Goal: Communication & Community: Ask a question

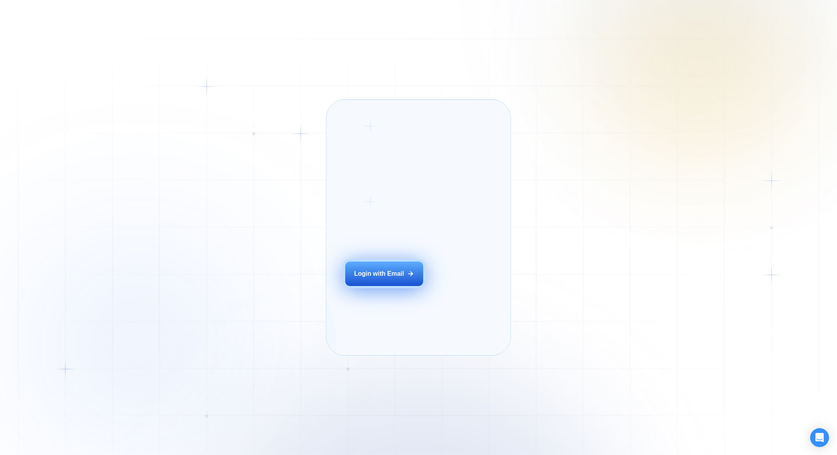
click at [362, 286] on button "Login with Email" at bounding box center [384, 273] width 78 height 24
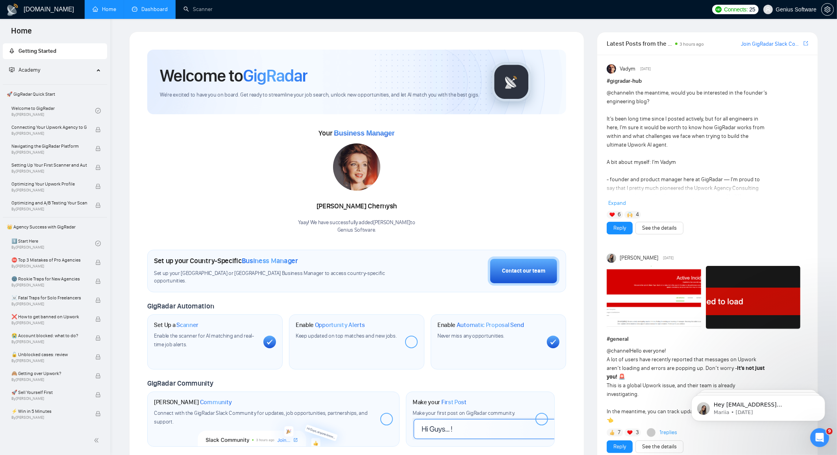
click at [161, 7] on link "Dashboard" at bounding box center [150, 9] width 36 height 7
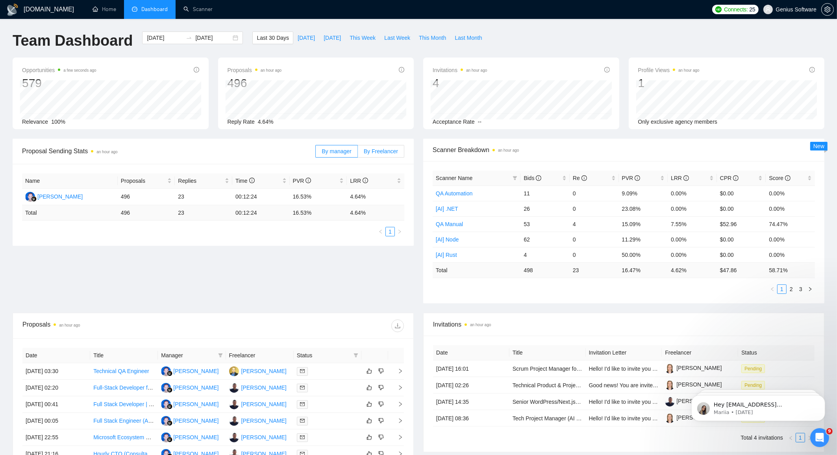
click at [380, 152] on span "By Freelancer" at bounding box center [381, 151] width 34 height 6
click at [358, 153] on input "By Freelancer" at bounding box center [358, 153] width 0 height 0
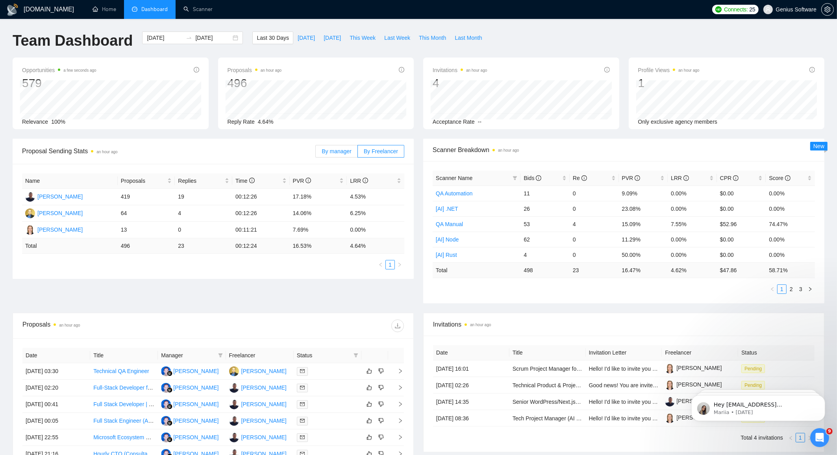
click at [330, 151] on span "By manager" at bounding box center [337, 151] width 30 height 6
click at [316, 153] on input "By manager" at bounding box center [316, 153] width 0 height 0
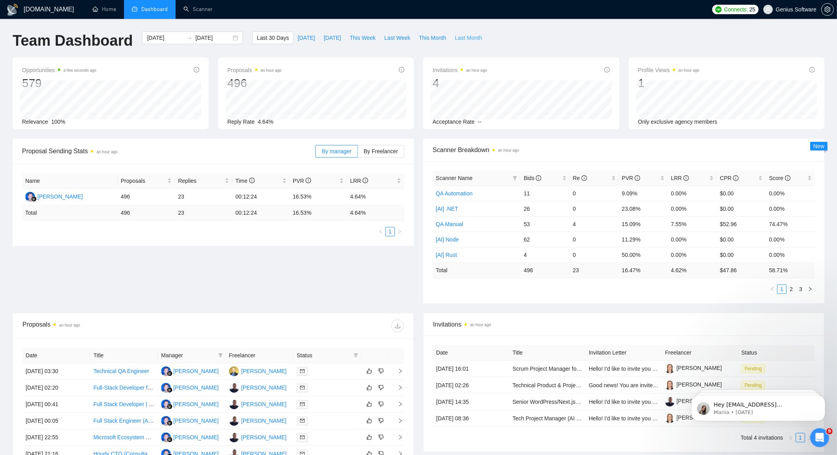
click at [469, 39] on span "Last Month" at bounding box center [468, 37] width 27 height 9
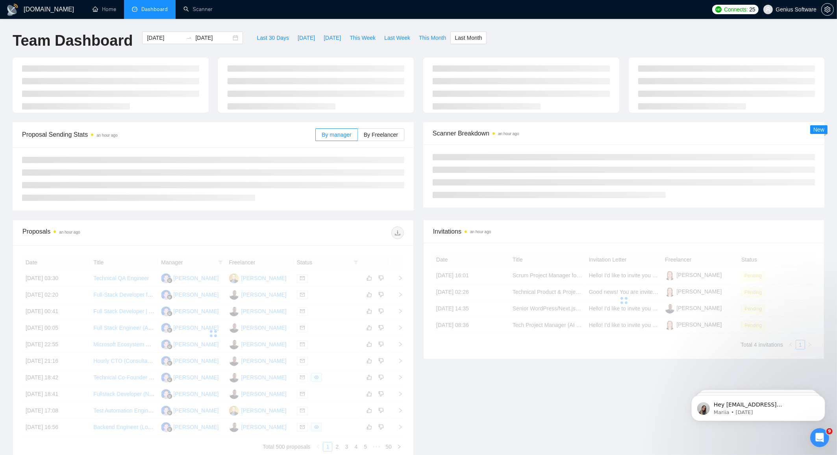
type input "2025-08-01"
type input "2025-08-31"
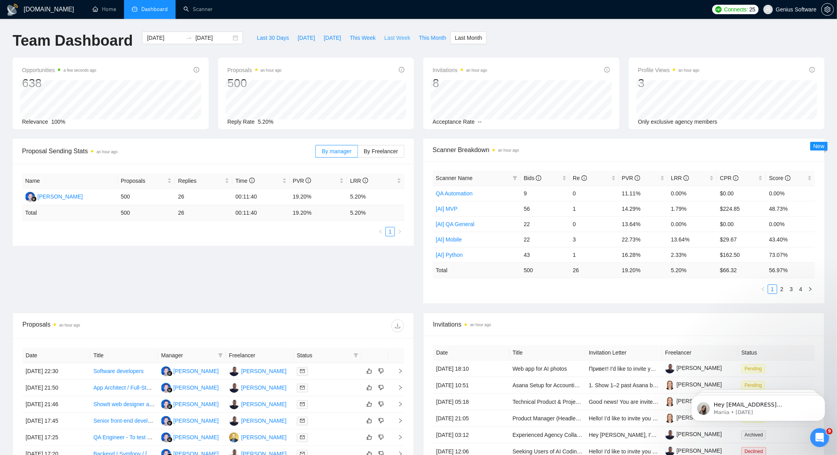
click at [393, 38] on span "Last Week" at bounding box center [397, 37] width 26 height 9
type input "2025-09-22"
type input "2025-09-28"
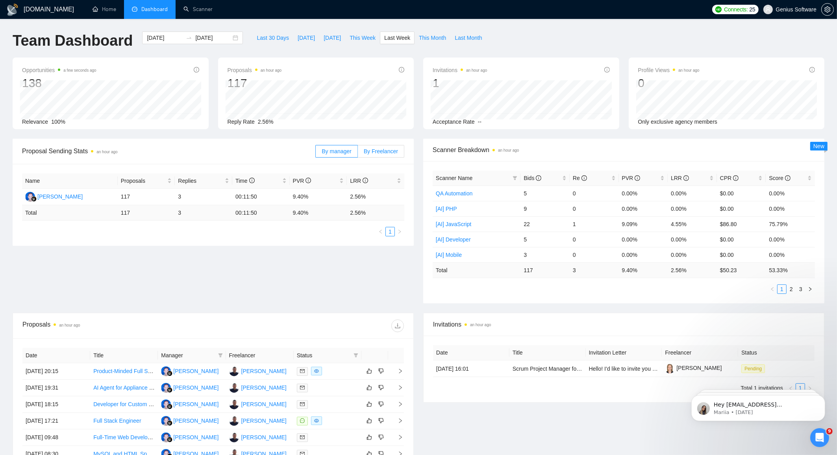
click at [393, 152] on span "By Freelancer" at bounding box center [381, 151] width 34 height 6
click at [358, 153] on input "By Freelancer" at bounding box center [358, 153] width 0 height 0
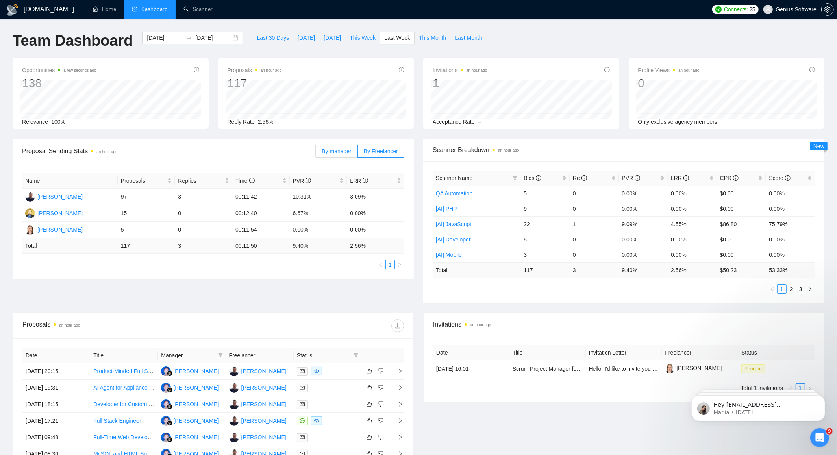
click at [340, 152] on span "By manager" at bounding box center [337, 151] width 30 height 6
click at [316, 153] on input "By manager" at bounding box center [316, 153] width 0 height 0
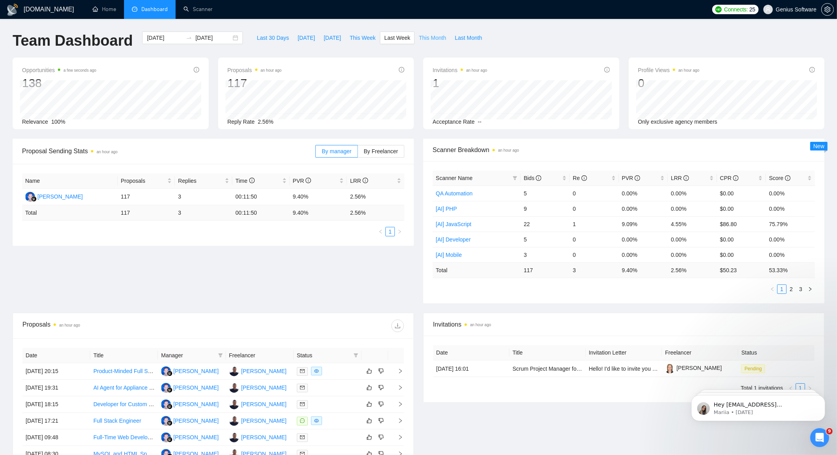
click at [432, 42] on button "This Month" at bounding box center [433, 38] width 36 height 13
type input "2025-09-01"
type input "2025-09-30"
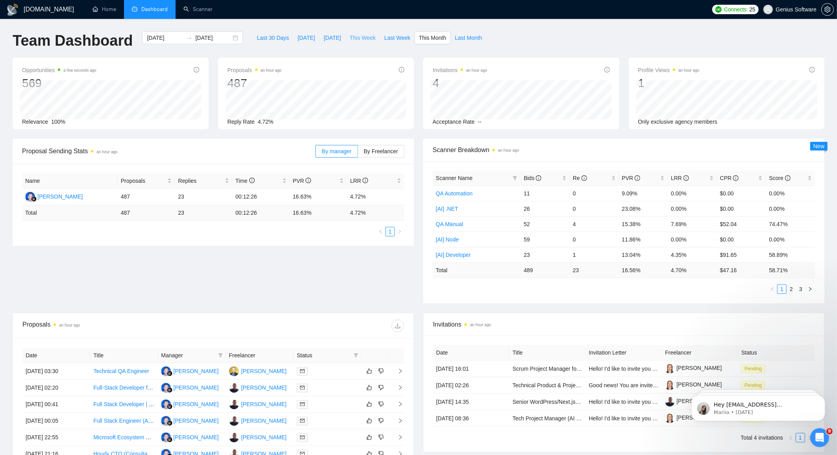
click at [355, 34] on span "This Week" at bounding box center [363, 37] width 26 height 9
type input "2025-09-29"
type input "2025-10-05"
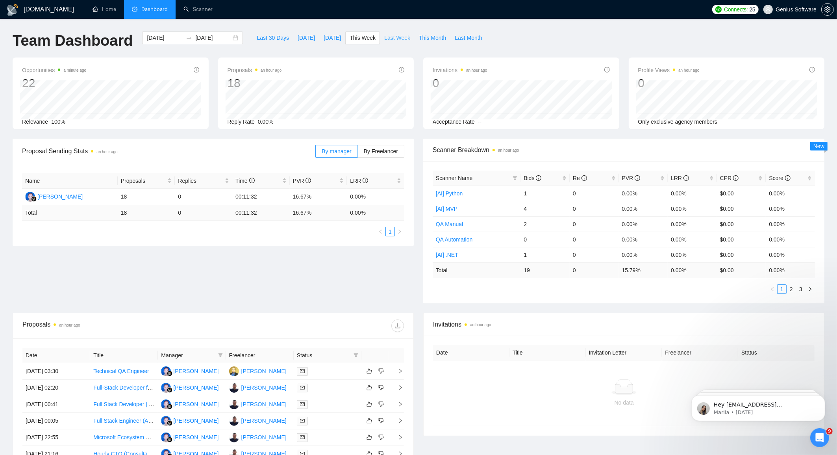
click at [398, 38] on span "Last Week" at bounding box center [397, 37] width 26 height 9
type input "2025-09-22"
type input "2025-09-28"
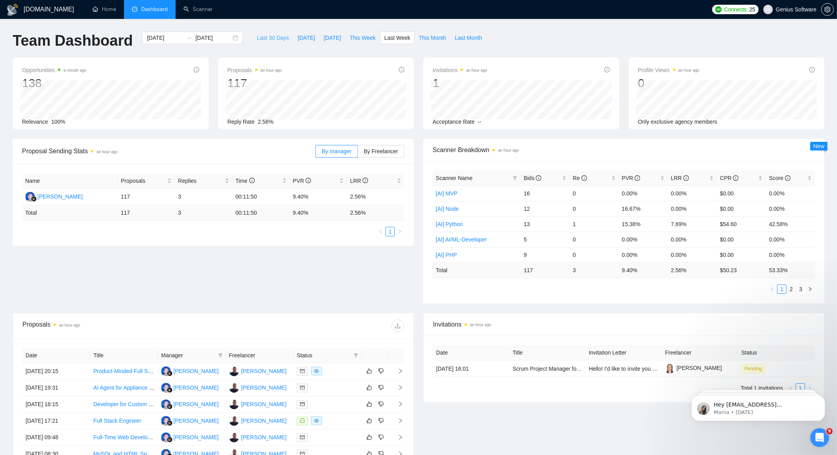
click at [266, 36] on span "Last 30 Days" at bounding box center [273, 37] width 32 height 9
type input "2025-08-31"
type input "2025-09-30"
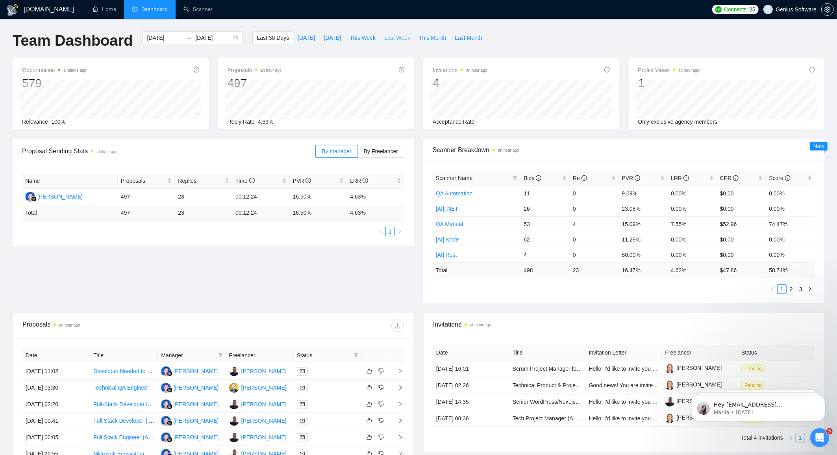
click at [401, 38] on span "Last Week" at bounding box center [397, 37] width 26 height 9
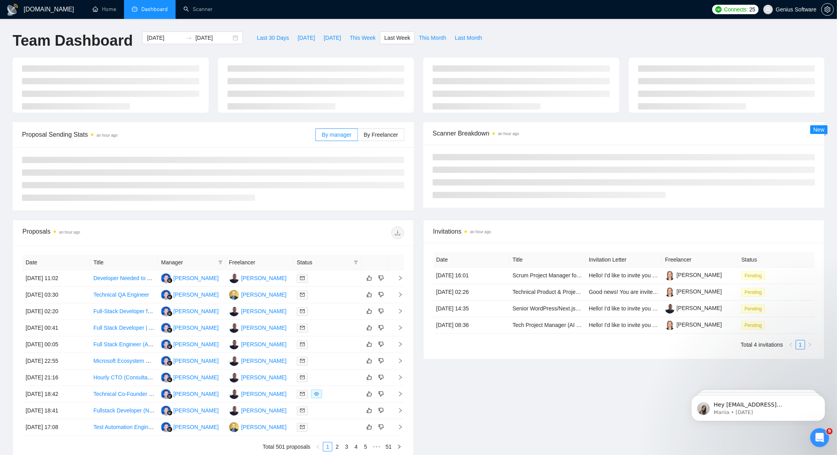
type input "2025-09-22"
type input "2025-09-28"
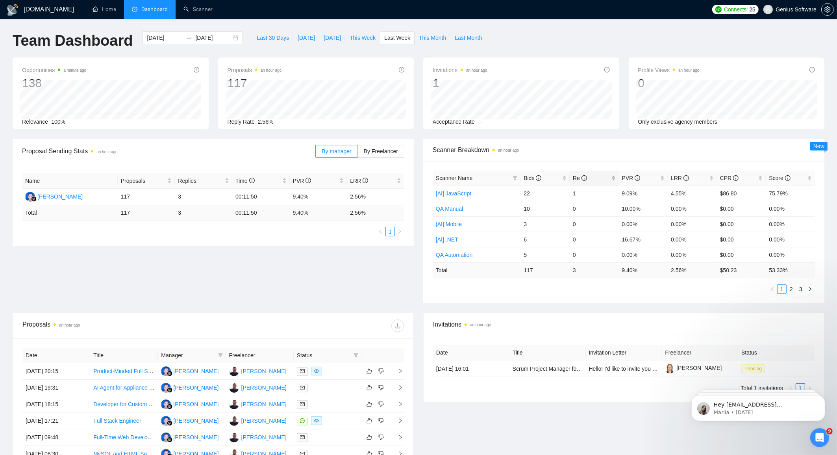
click at [614, 179] on div "Re" at bounding box center [594, 178] width 43 height 9
click at [664, 179] on div "PVR" at bounding box center [643, 178] width 43 height 9
click at [761, 178] on div "CPR" at bounding box center [741, 178] width 43 height 9
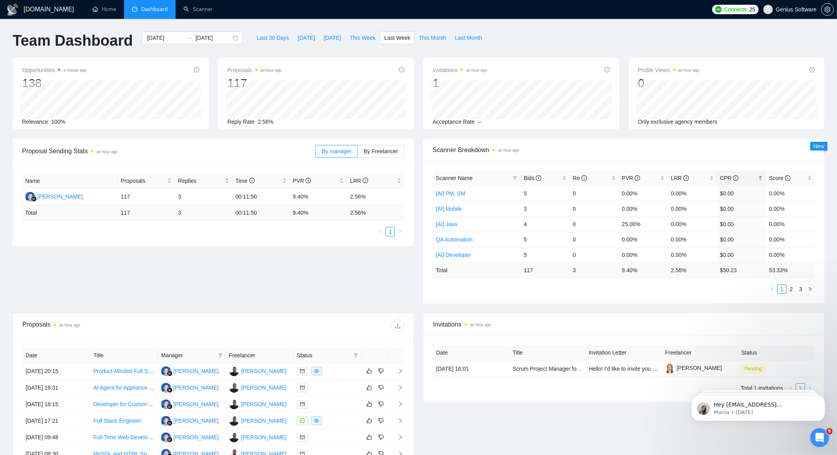
click at [761, 178] on div "CPR" at bounding box center [741, 178] width 43 height 9
click at [260, 37] on span "Last 30 Days" at bounding box center [273, 37] width 32 height 9
type input "2025-08-31"
type input "2025-09-30"
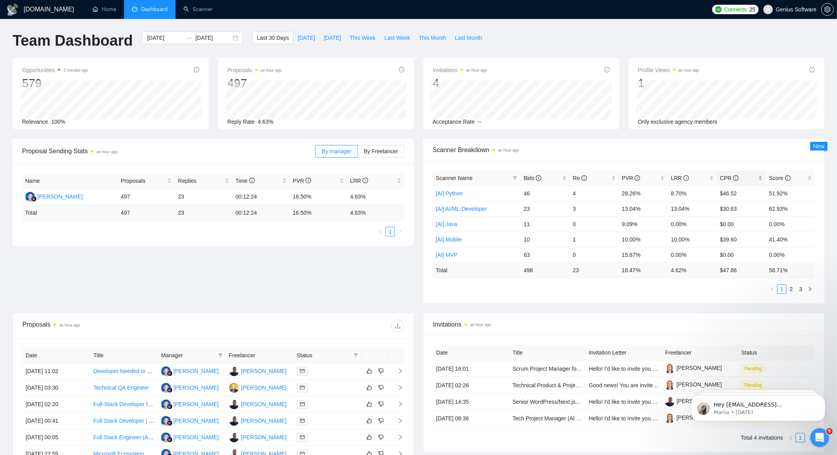
click at [761, 180] on div "CPR" at bounding box center [741, 178] width 43 height 9
click at [793, 287] on link "2" at bounding box center [791, 289] width 9 height 9
click at [803, 286] on link "3" at bounding box center [801, 289] width 9 height 9
click at [783, 287] on link "1" at bounding box center [782, 289] width 9 height 9
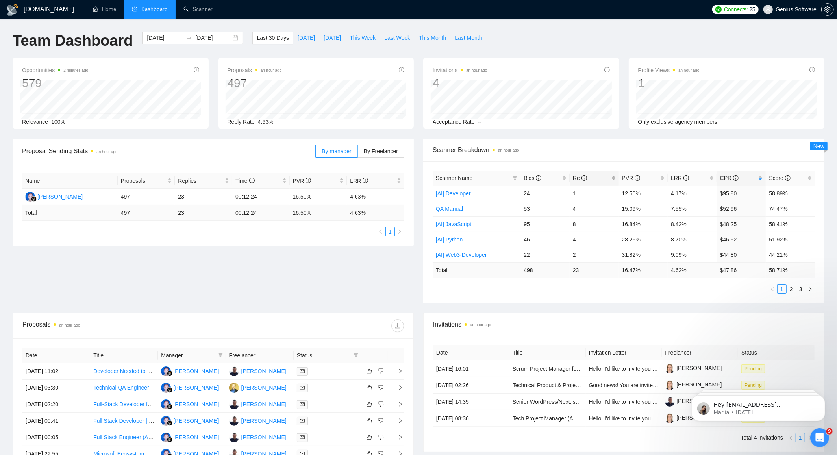
click at [612, 180] on div "Re" at bounding box center [594, 178] width 43 height 9
click at [614, 180] on div "Re" at bounding box center [594, 178] width 43 height 9
click at [477, 40] on span "Last Month" at bounding box center [468, 37] width 27 height 9
type input "2025-08-01"
type input "2025-08-31"
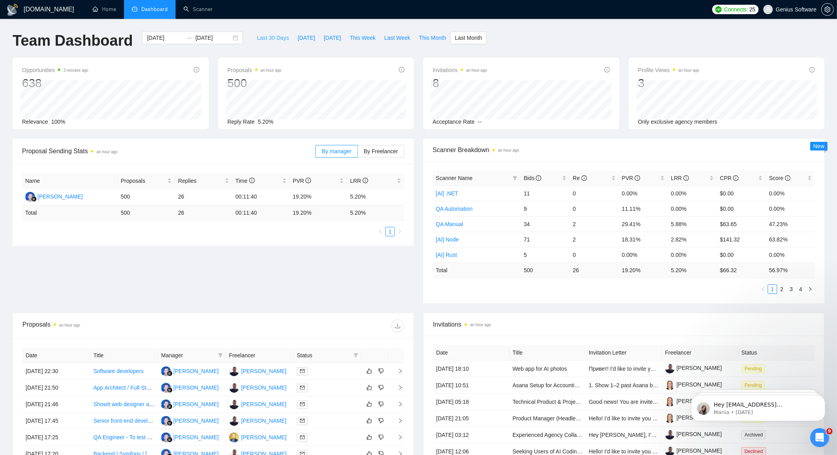
click at [278, 39] on span "Last 30 Days" at bounding box center [273, 37] width 32 height 9
type input "2025-08-31"
type input "2025-09-30"
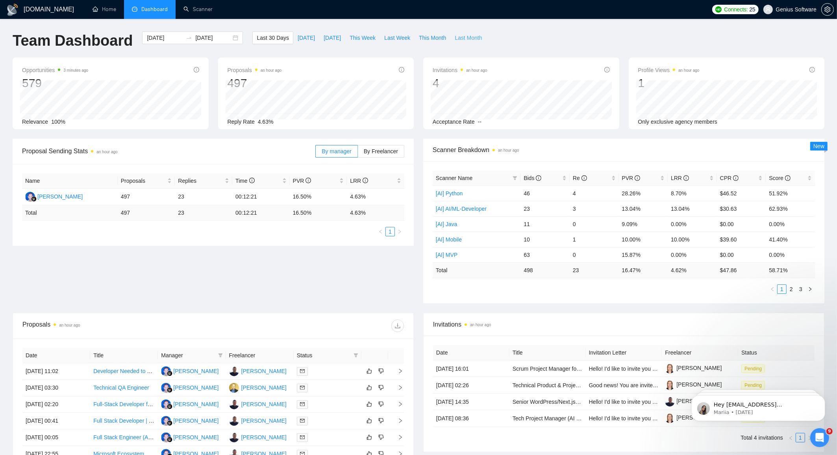
click at [469, 34] on span "Last Month" at bounding box center [468, 37] width 27 height 9
type input "2025-08-01"
type input "2025-08-31"
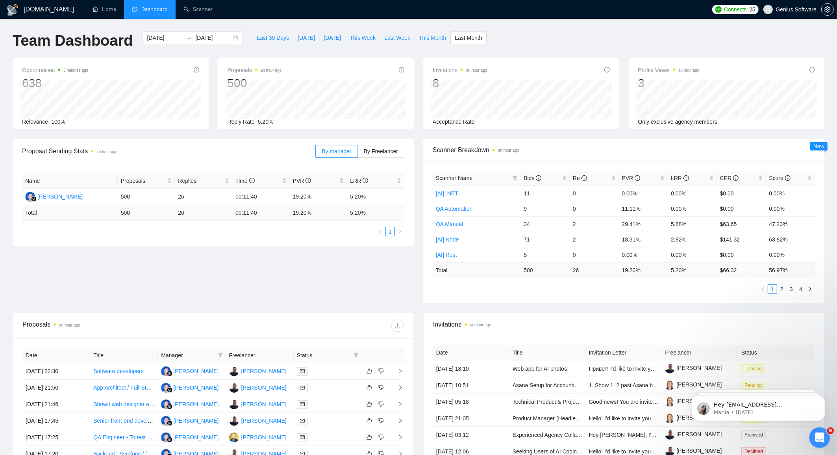
click at [825, 441] on div "Open Intercom Messenger" at bounding box center [819, 436] width 26 height 26
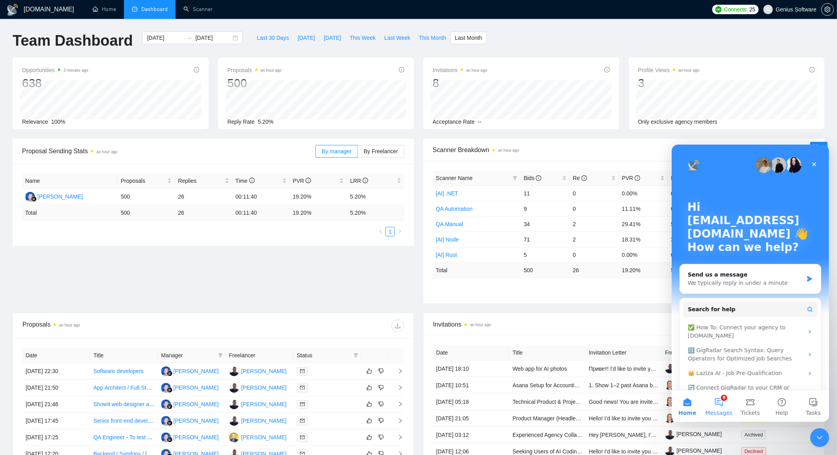
click at [718, 401] on button "9 Messages" at bounding box center [719, 406] width 32 height 32
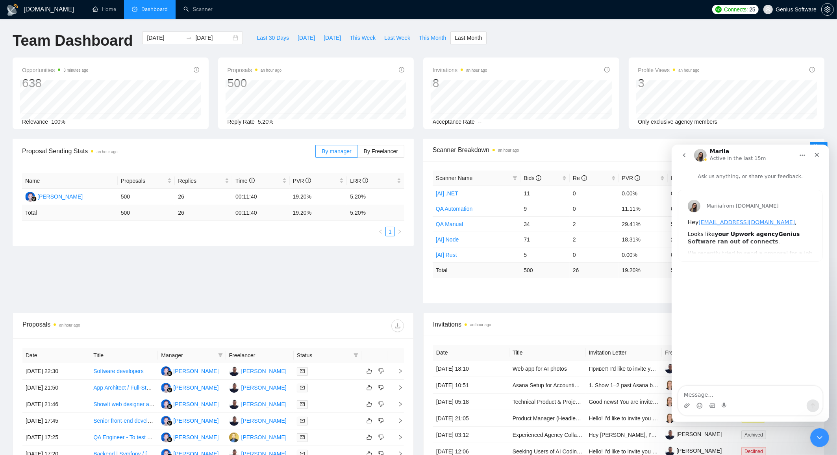
click at [745, 244] on div "Mariia from GigRadar.io Hey sl@geniussoftware.net , Looks like your Upwork agen…" at bounding box center [750, 225] width 144 height 71
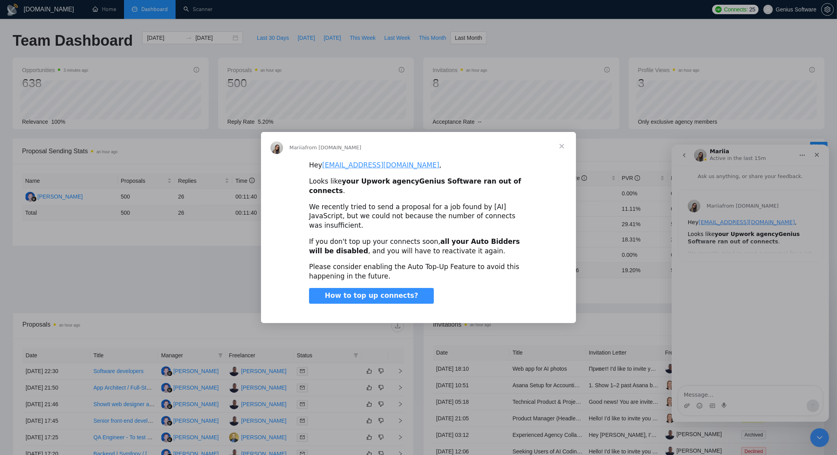
click at [563, 152] on span "Close" at bounding box center [562, 146] width 28 height 28
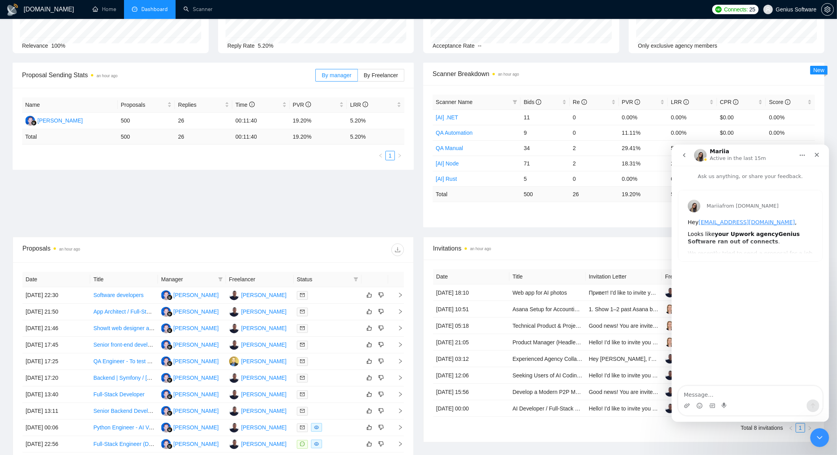
scroll to position [99, 0]
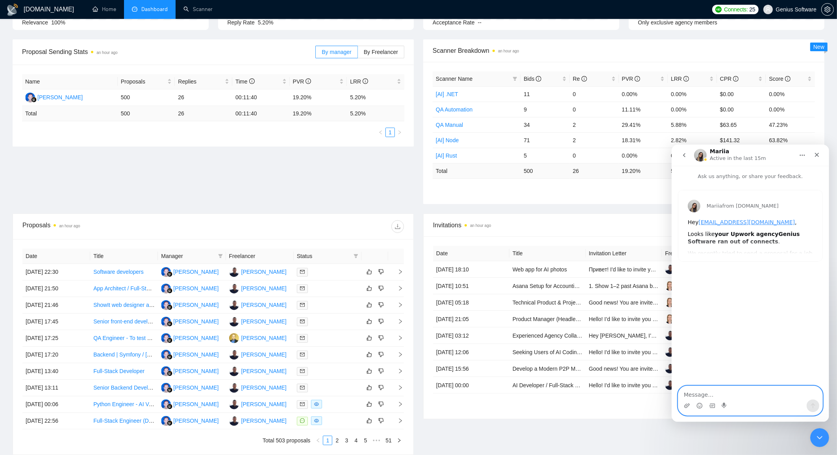
click at [702, 390] on textarea "Message…" at bounding box center [750, 392] width 144 height 13
type textarea "Марія, доброго дня"
type textarea "у нас дуже погана статистика та майже немає відповідей"
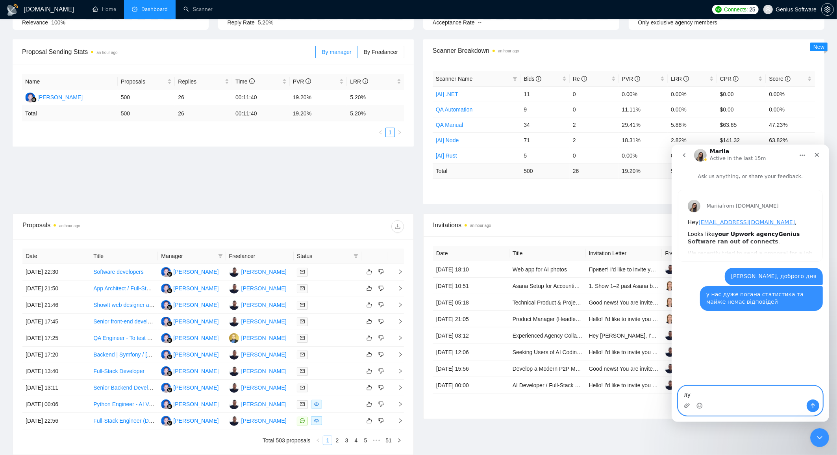
type textarea "л"
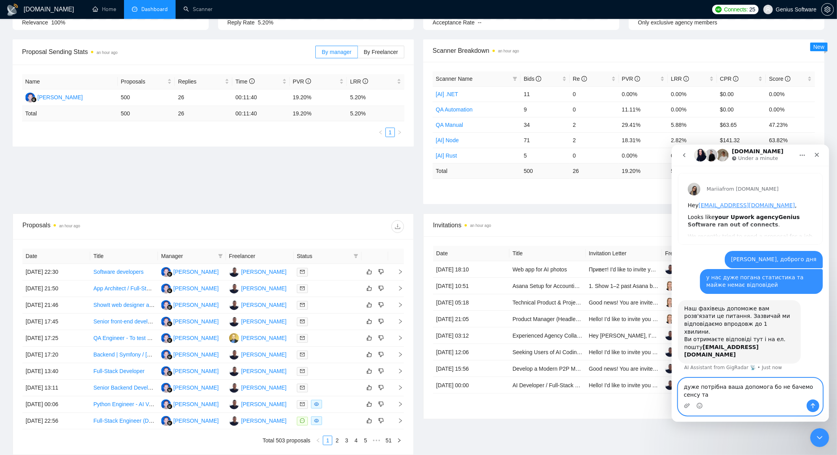
scroll to position [25, 0]
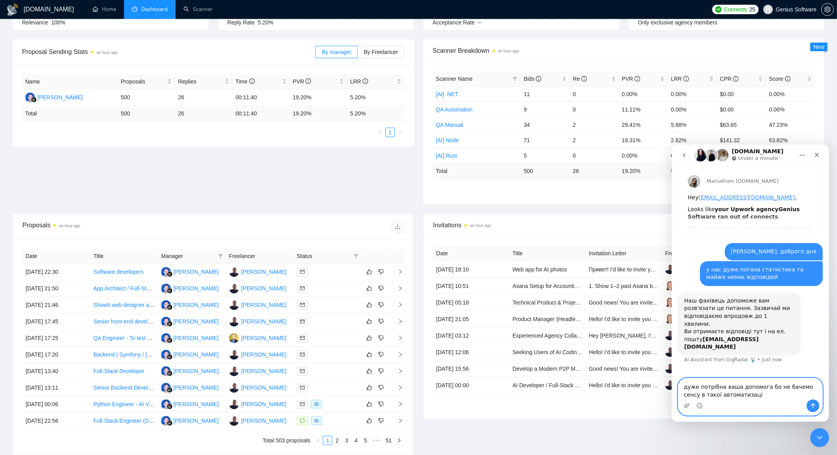
type textarea "дуже потрібна ваша допомога бо не бачемо сенсу в такої автоматизації"
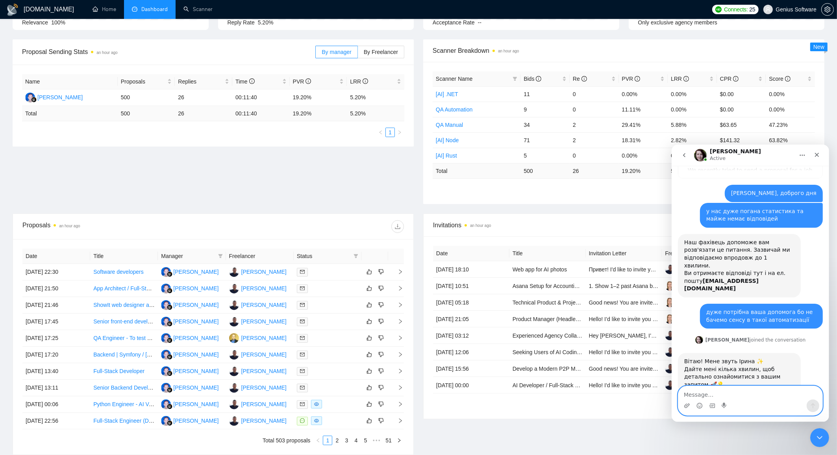
scroll to position [0, 0]
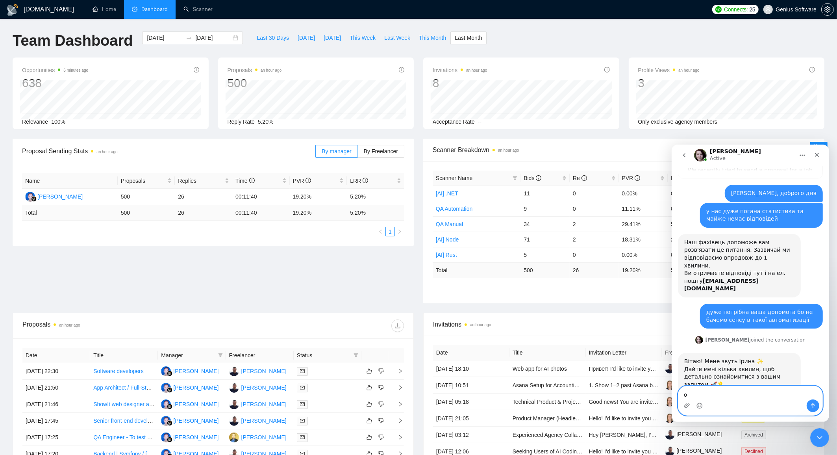
type textarea "ок"
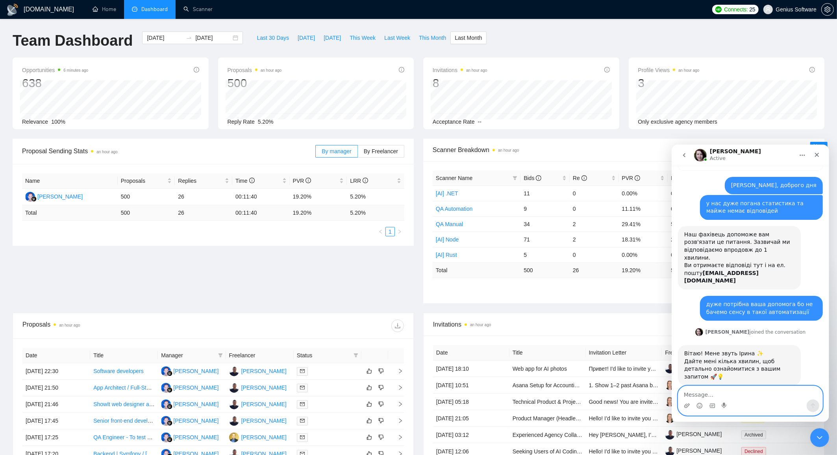
scroll to position [89, 0]
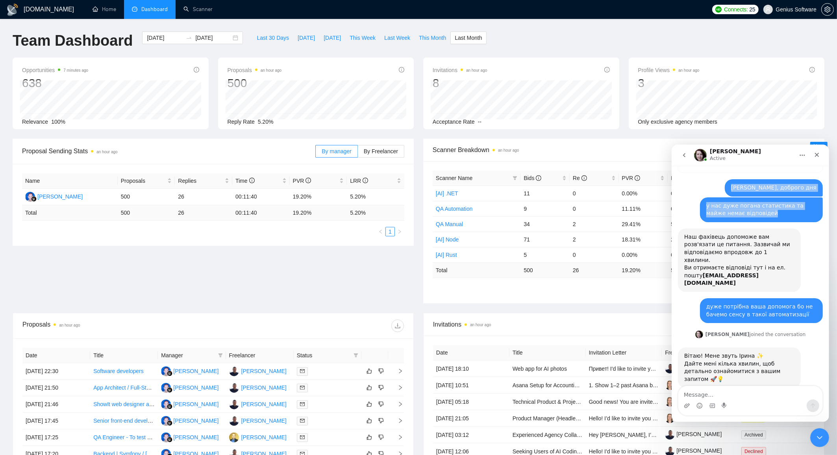
drag, startPoint x: 764, startPoint y: 187, endPoint x: 768, endPoint y: 212, distance: 25.8
click at [768, 212] on div "Mariia from GigRadar.io Hey sl@geniussoftware.net , Looks like your Upwork agen…" at bounding box center [750, 264] width 145 height 327
copy div "Марія, доброго дня sl@geniussoftware.net • 3m ago у нас дуже погана статистика …"
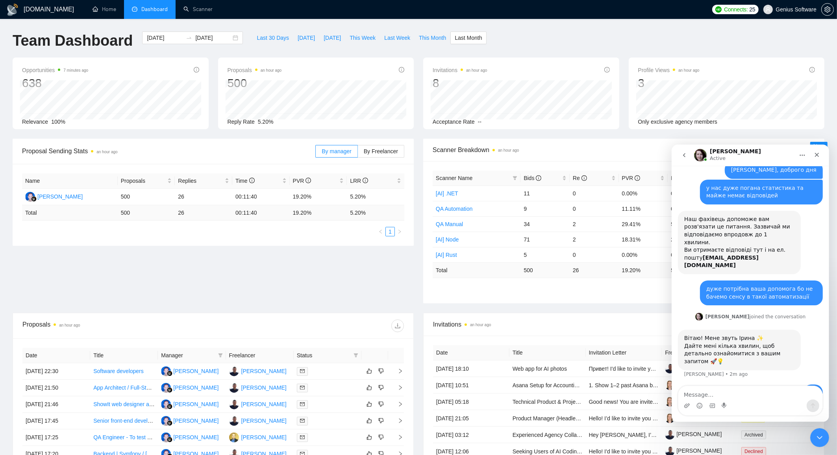
click at [706, 285] on div "дуже потрібна ваша допомога бо не бачемо сенсу в такої автоматизації" at bounding box center [761, 292] width 110 height 15
drag, startPoint x: 706, startPoint y: 273, endPoint x: 806, endPoint y: 284, distance: 100.6
click at [806, 285] on div "дуже потрібна ваша допомога бо не бачемо сенсу в такої автоматизації" at bounding box center [761, 292] width 110 height 15
copy div "дуже потрібна ваша допомога бо не бачемо сенсу в такої автоматизації"
click at [267, 36] on span "Last 30 Days" at bounding box center [273, 37] width 32 height 9
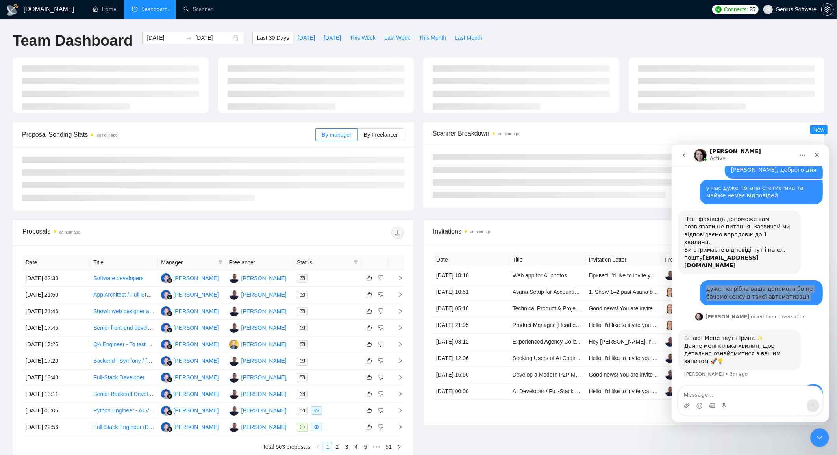
type input "2025-08-31"
type input "2025-09-30"
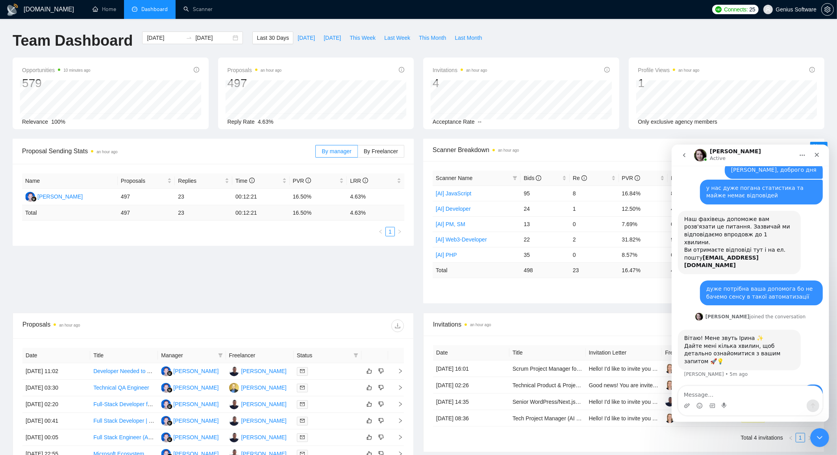
click at [687, 408] on div "Intercom messenger" at bounding box center [687, 405] width 6 height 13
click at [686, 403] on icon "Upload attachment" at bounding box center [687, 405] width 6 height 6
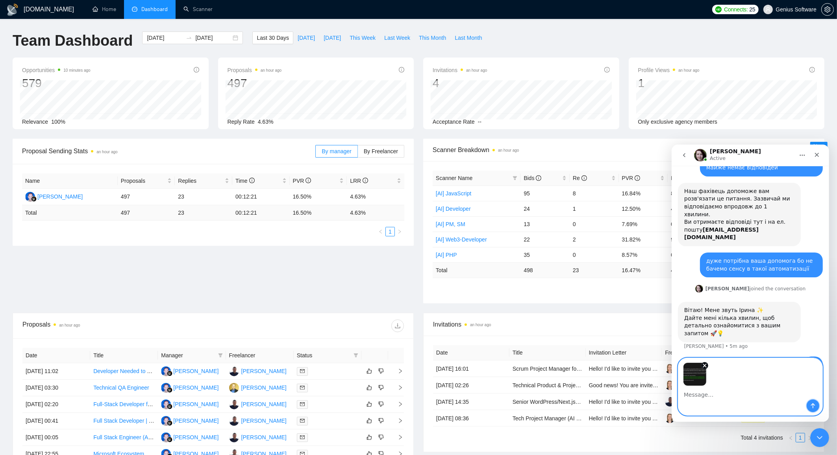
click at [812, 407] on icon "Send a message…" at bounding box center [813, 405] width 6 height 6
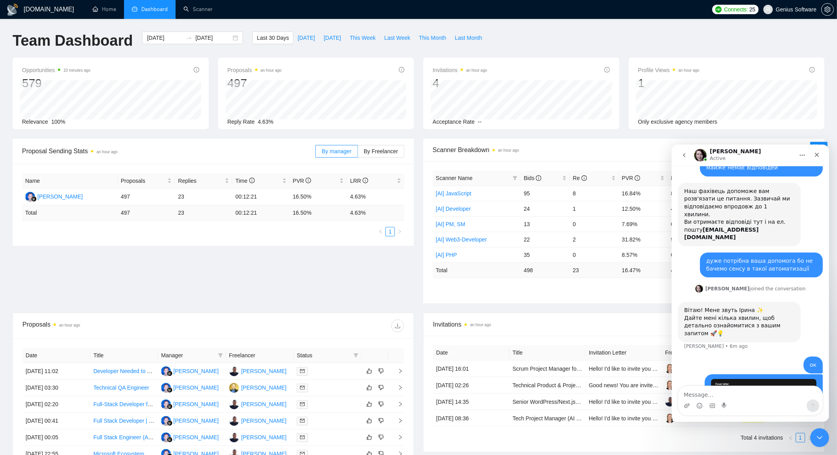
scroll to position [178, 0]
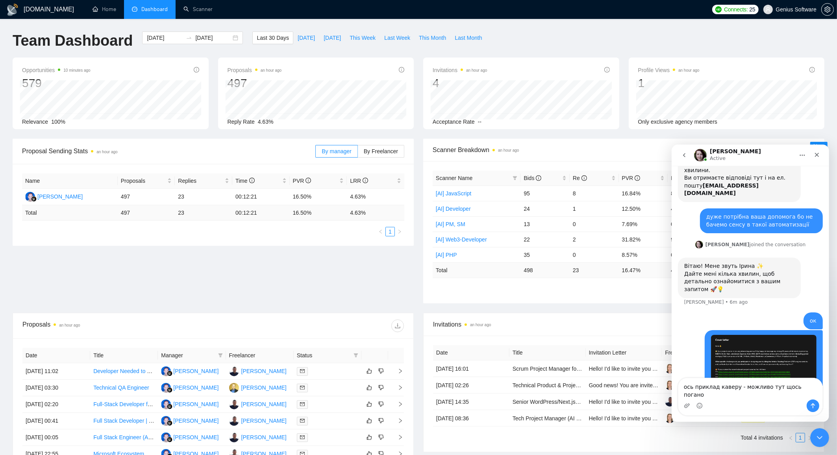
type textarea "ось приклад каверу - можливо тут щось погано?"
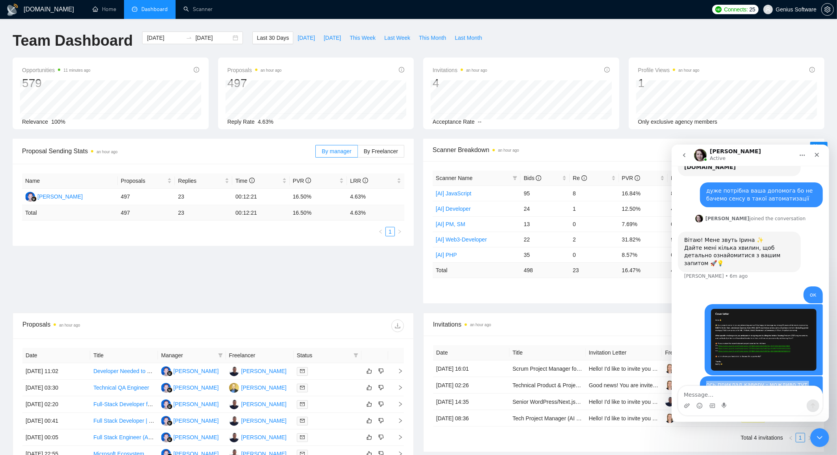
drag, startPoint x: 706, startPoint y: 361, endPoint x: 736, endPoint y: 372, distance: 30.9
click at [736, 380] on div "ось приклад каверу - можливо тут щось погано?" at bounding box center [761, 387] width 110 height 15
copy div "ось приклад каверу - можливо тут щось погано?"
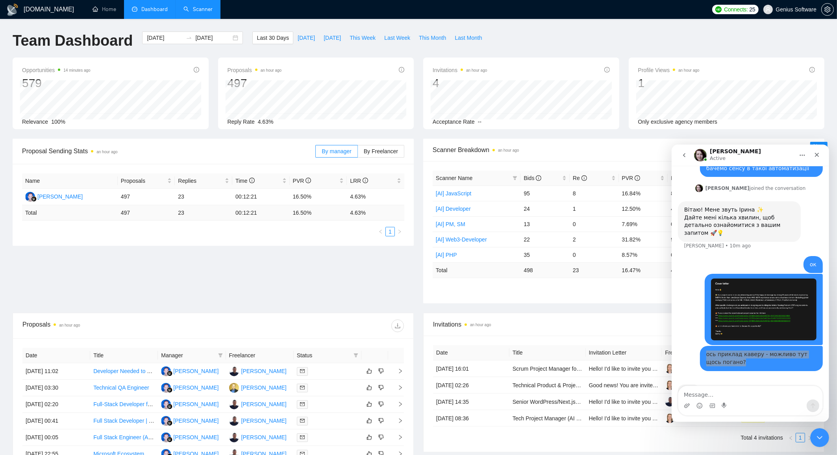
click at [204, 7] on link "Scanner" at bounding box center [197, 9] width 29 height 7
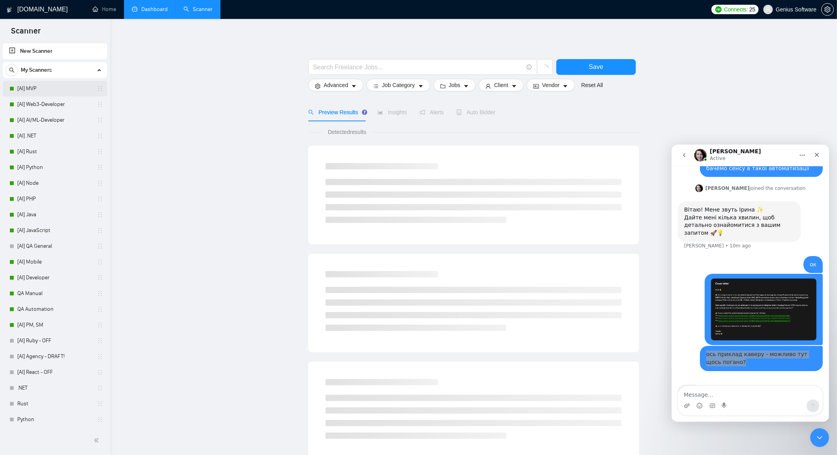
click at [65, 89] on link "[AI] MVP" at bounding box center [54, 89] width 75 height 16
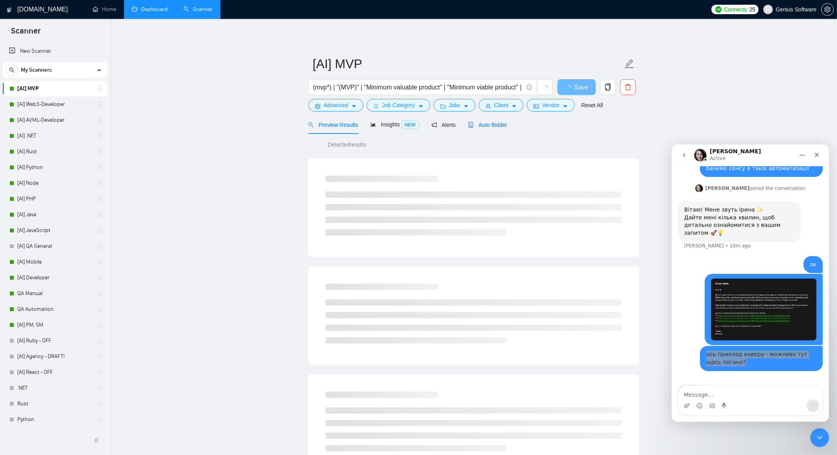
click at [495, 120] on div "Auto Bidder" at bounding box center [487, 124] width 39 height 9
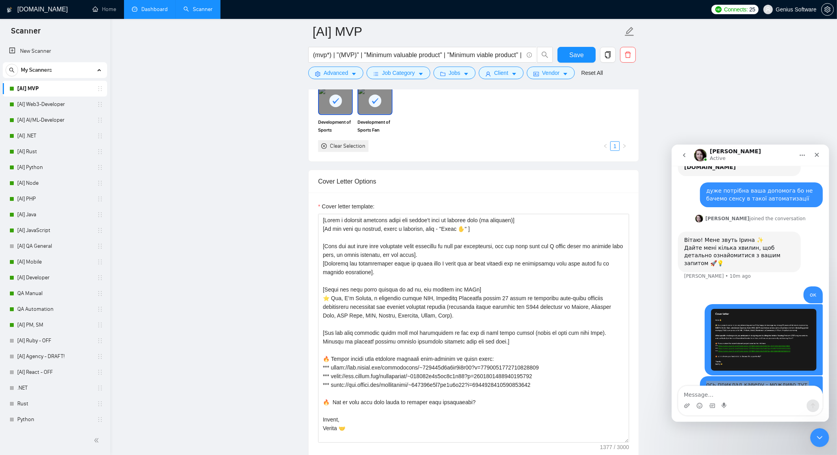
drag, startPoint x: 628, startPoint y: 385, endPoint x: 675, endPoint y: 437, distance: 70.0
click at [675, 437] on main "[AI] MVP (mvp*) | "(MVP)" | "Minimum valuable product" | "Minimum viable produc…" at bounding box center [474, 376] width 702 height 2324
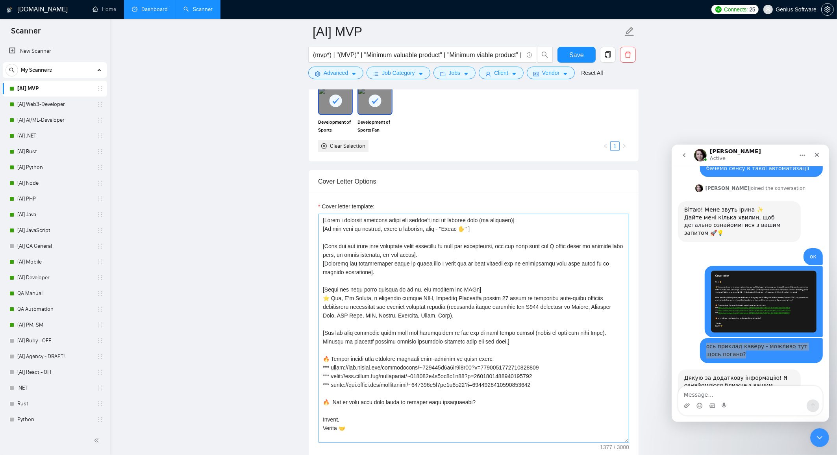
scroll to position [251, 0]
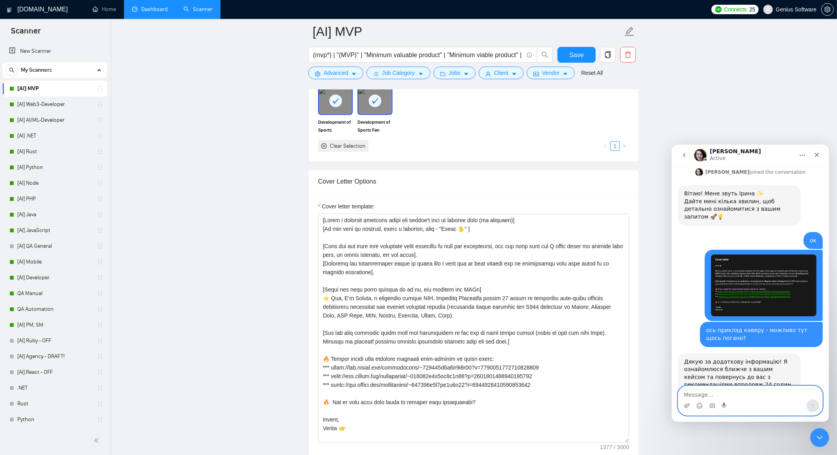
click at [697, 398] on textarea "Message…" at bounding box center [750, 392] width 144 height 13
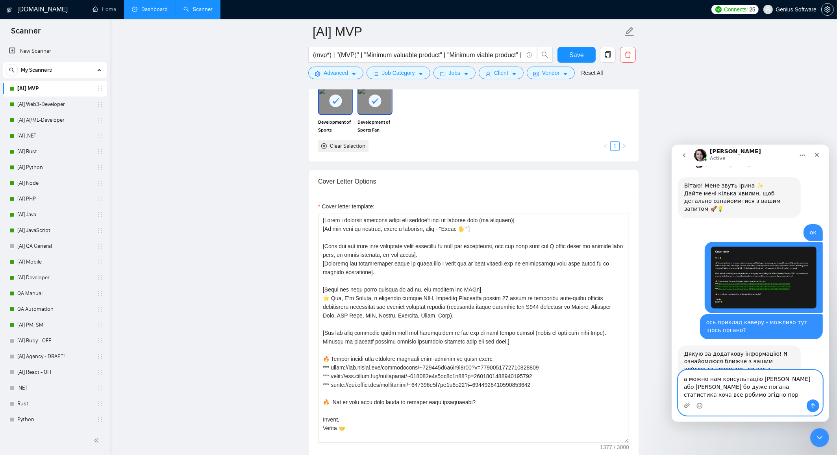
scroll to position [267, 0]
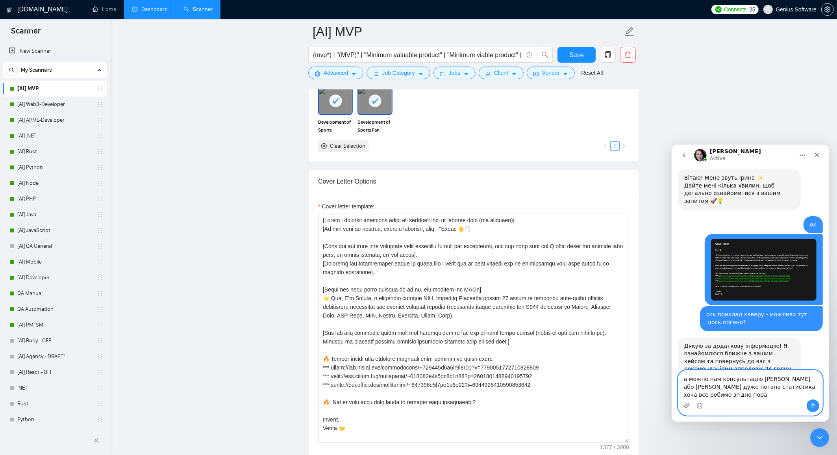
type textarea "а можно нам консультацію Марія або Тамари бо дуже погана статистика хоча все ро…"
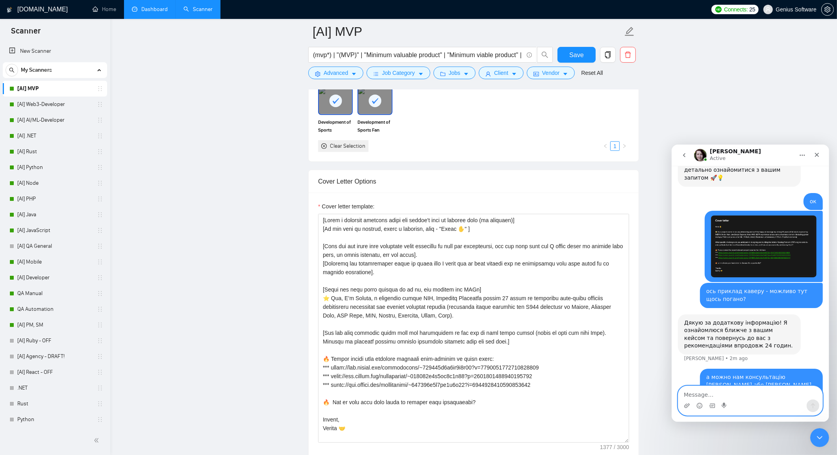
type textarea "?"
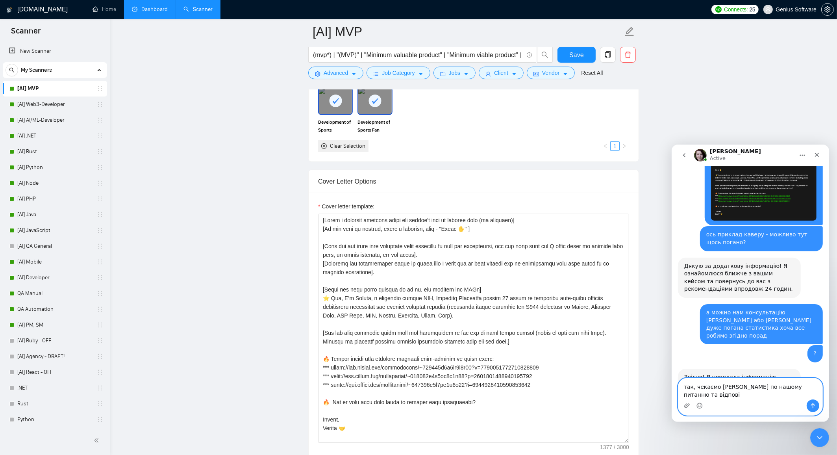
scroll to position [354, 0]
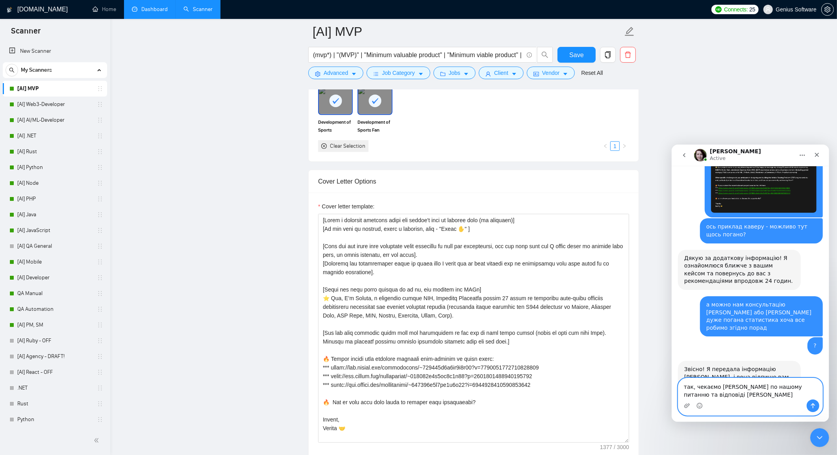
type textarea "так, чекаємо фідбека по нашому питанню та відповіді Марії"
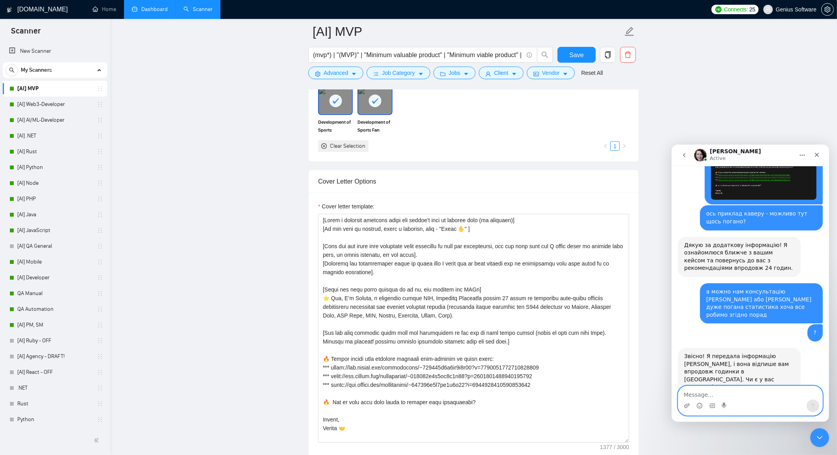
scroll to position [378, 0]
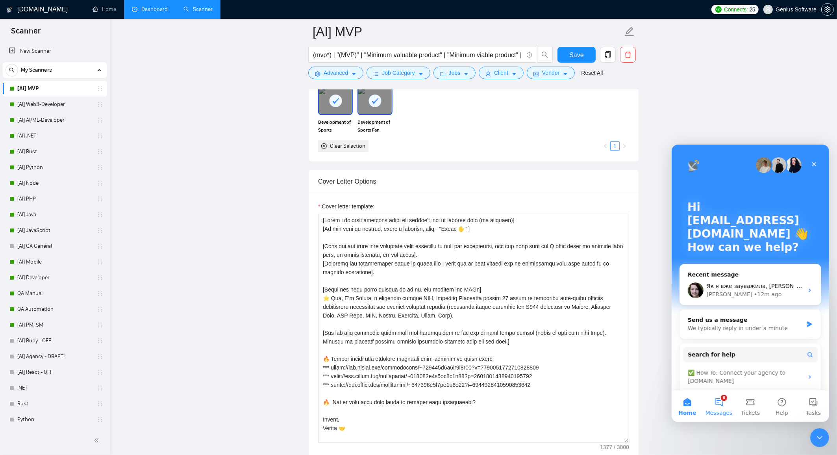
click at [721, 400] on button "8 Messages" at bounding box center [719, 406] width 32 height 32
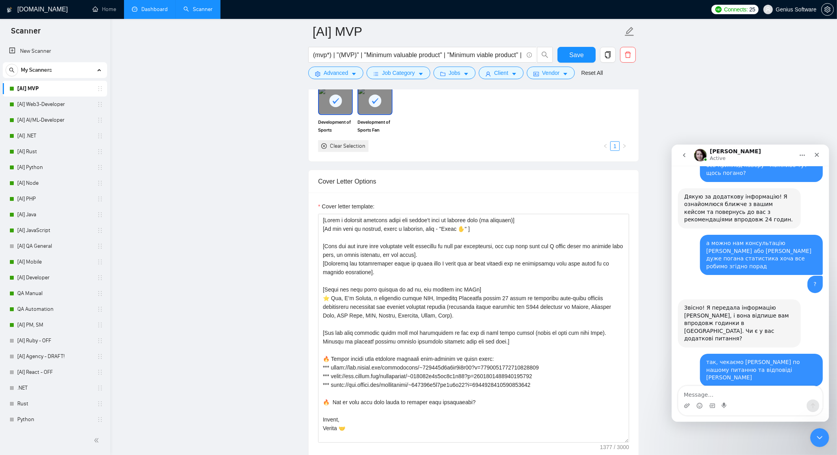
scroll to position [417, 0]
click at [686, 154] on icon "go back" at bounding box center [684, 155] width 6 height 6
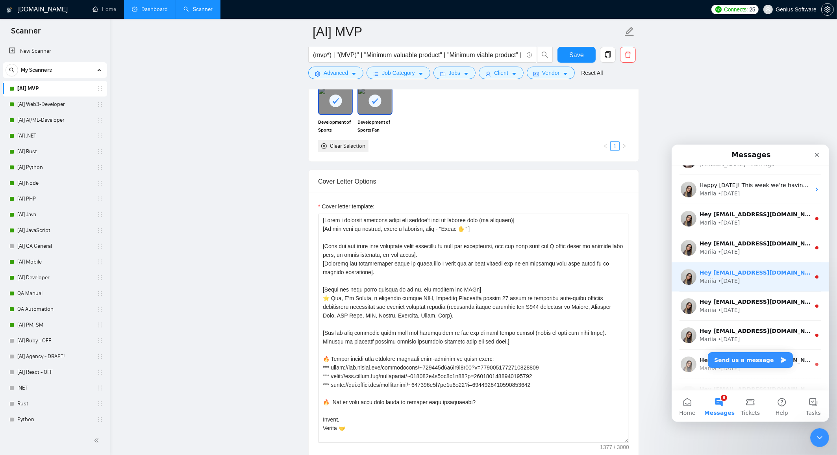
scroll to position [0, 0]
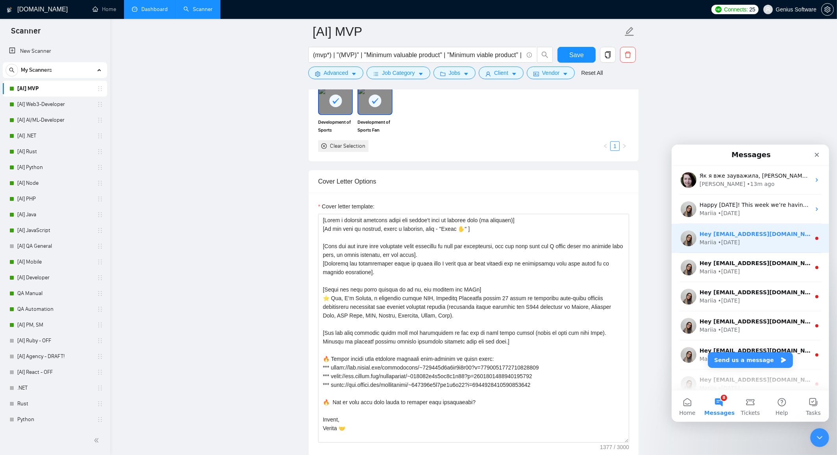
click at [768, 237] on div "Hey sl@geniussoftware.net, Looks like your Upwork agency Genius Software ran ou…" at bounding box center [754, 234] width 111 height 8
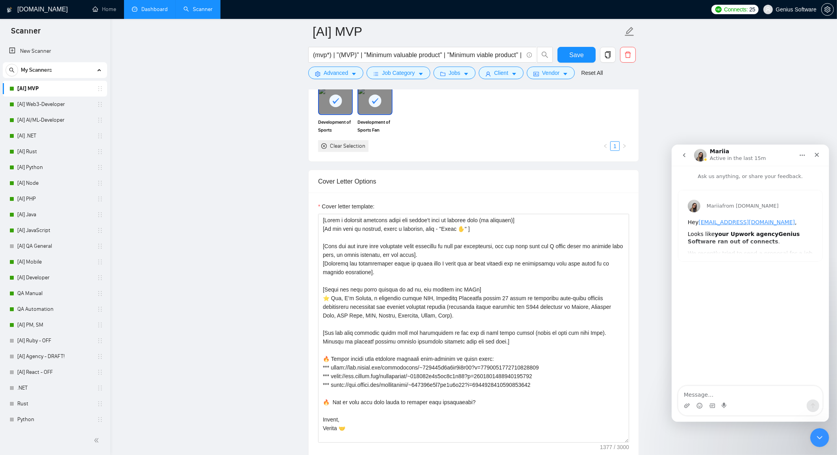
click at [685, 149] on button "go back" at bounding box center [683, 154] width 15 height 15
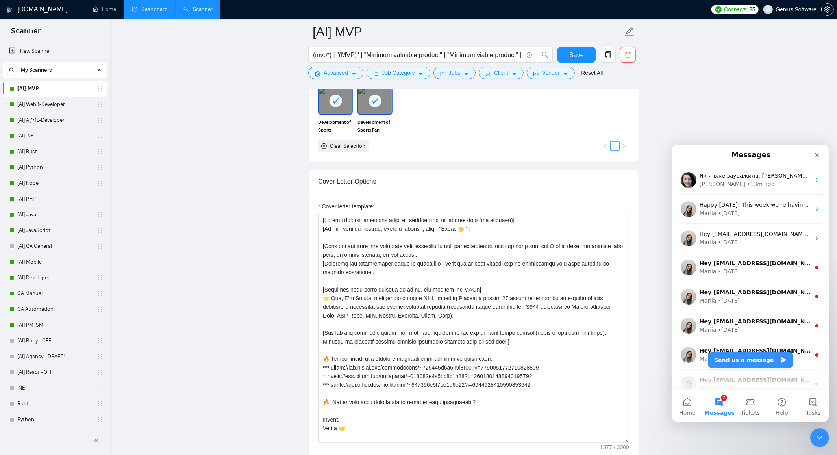
click at [722, 402] on button "7 Messages" at bounding box center [719, 406] width 32 height 32
